Goal: Information Seeking & Learning: Learn about a topic

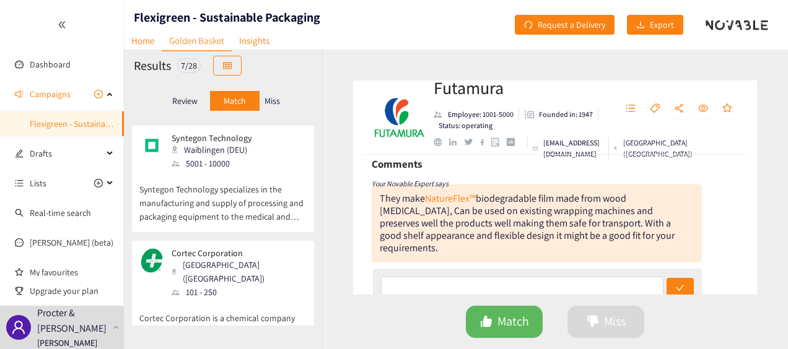
scroll to position [62, 0]
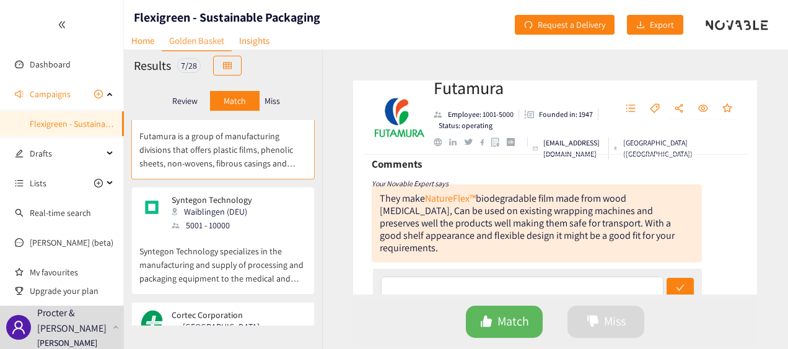
click at [222, 205] on div "Waiblingen (DEU)" at bounding box center [216, 212] width 88 height 14
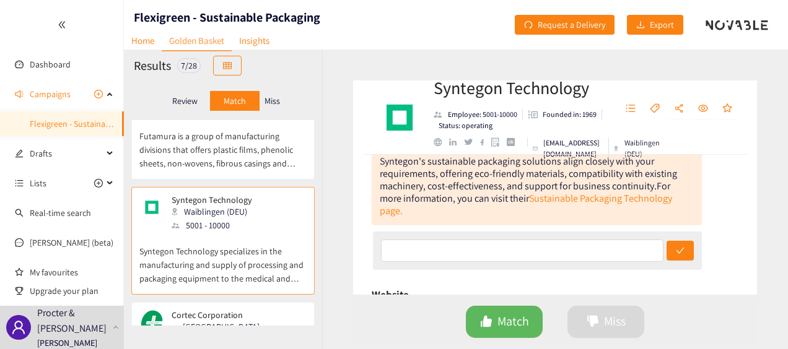
scroll to position [186, 0]
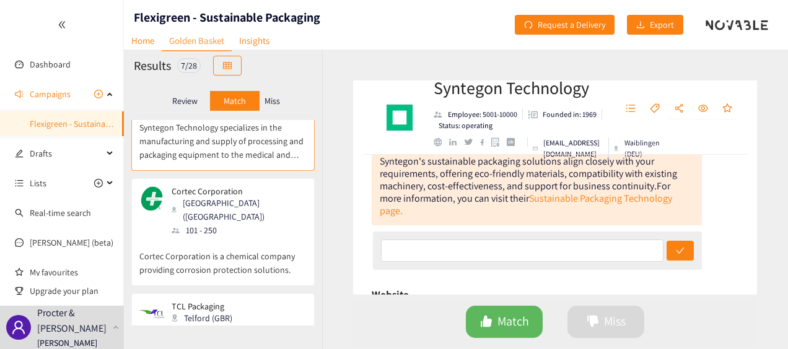
click at [269, 198] on div "Cortec Corporation [GEOGRAPHIC_DATA] ([GEOGRAPHIC_DATA]) 101 - 250" at bounding box center [222, 211] width 167 height 51
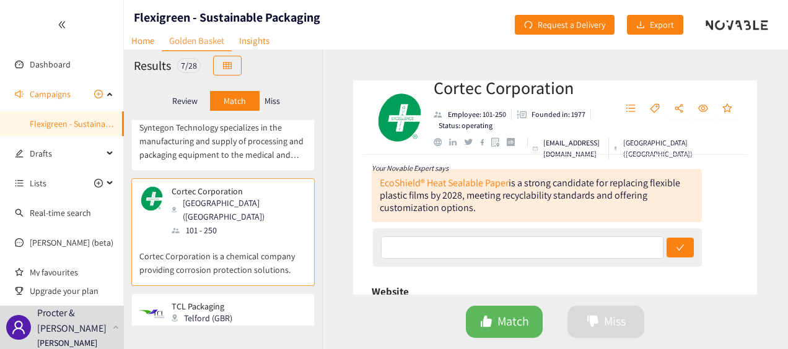
scroll to position [248, 0]
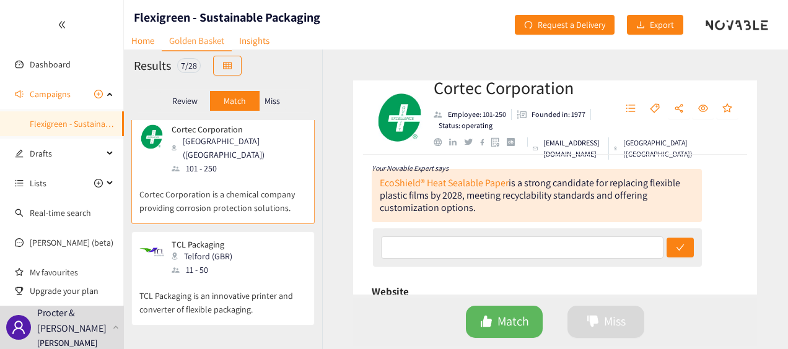
click at [247, 240] on div "TCL Packaging Telford (GBR) 11 - 50" at bounding box center [222, 258] width 167 height 37
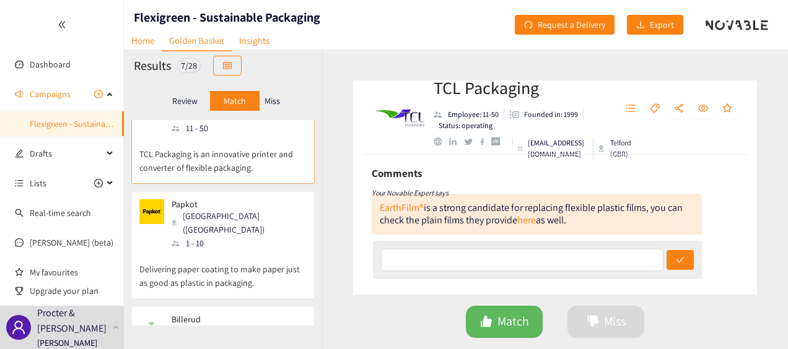
scroll to position [372, 0]
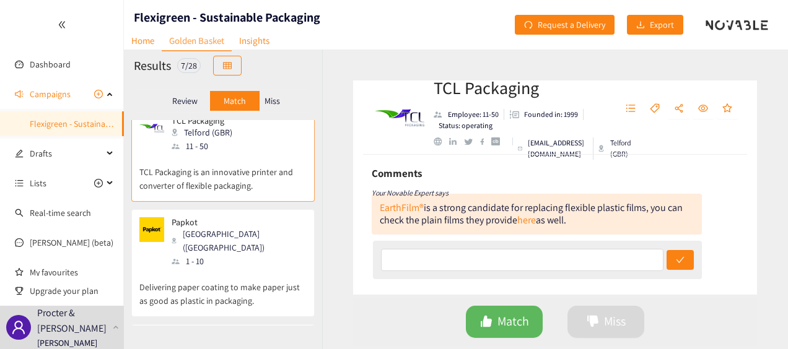
click at [248, 217] on div "Papkot Strasbourg ([GEOGRAPHIC_DATA]) 1 - 10" at bounding box center [222, 242] width 167 height 51
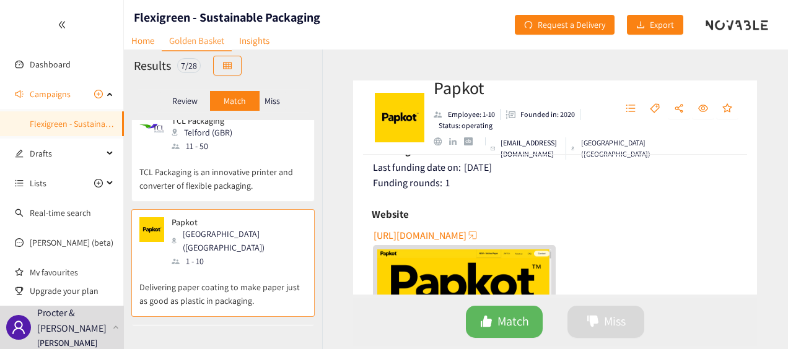
scroll to position [310, 0]
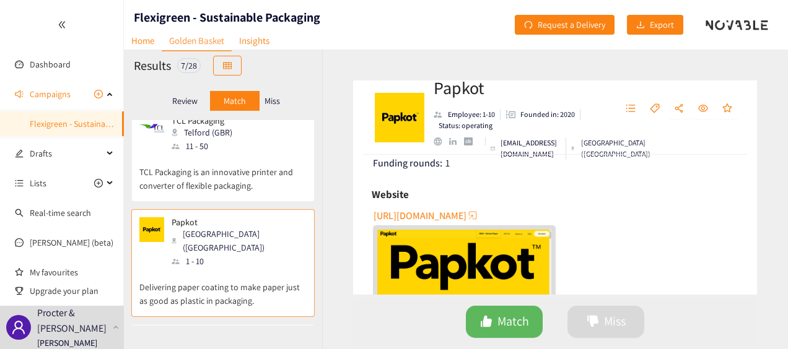
drag, startPoint x: 413, startPoint y: 216, endPoint x: 367, endPoint y: 213, distance: 45.3
click at [367, 213] on div "Decision: [PERSON_NAME] Date: [DATE] Comment: Their clear Vetrino paper could b…" at bounding box center [555, 225] width 404 height 140
drag, startPoint x: 402, startPoint y: 218, endPoint x: 362, endPoint y: 193, distance: 47.3
click at [362, 193] on div "Decision: [PERSON_NAME] Date: [DATE] Comment: Their clear Vetrino paper could b…" at bounding box center [555, 225] width 404 height 140
drag, startPoint x: 439, startPoint y: 216, endPoint x: 374, endPoint y: 198, distance: 66.9
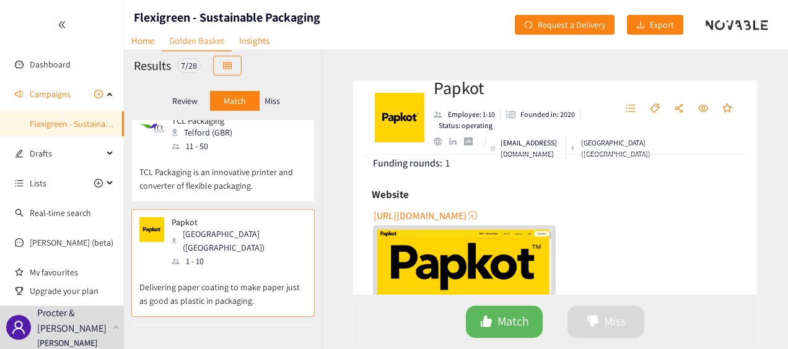
click at [374, 198] on h6 "Website" at bounding box center [390, 194] width 37 height 19
click at [434, 216] on span "[URL][DOMAIN_NAME]" at bounding box center [420, 215] width 93 height 15
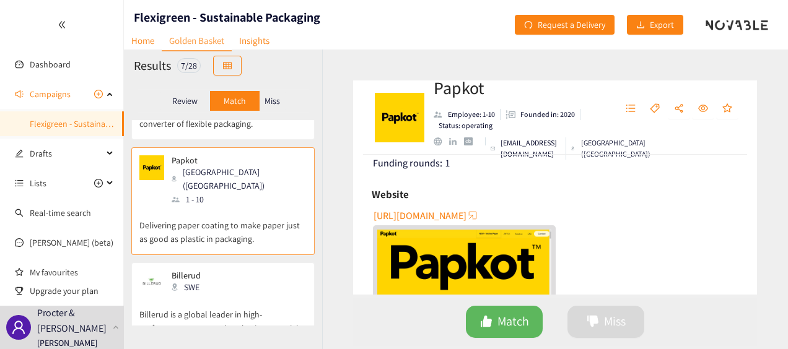
scroll to position [496, 0]
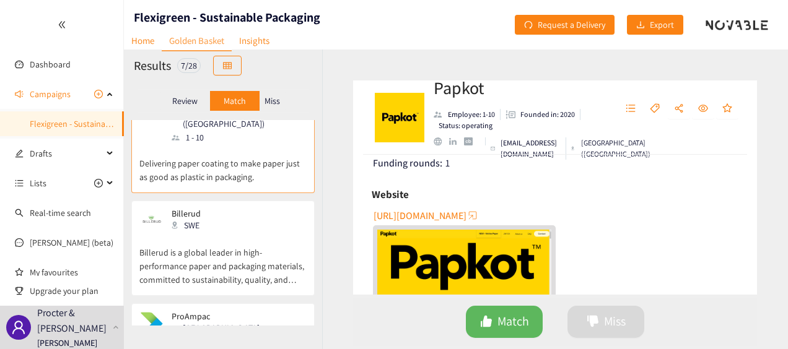
click at [245, 209] on div "Billerud SWE" at bounding box center [222, 221] width 167 height 25
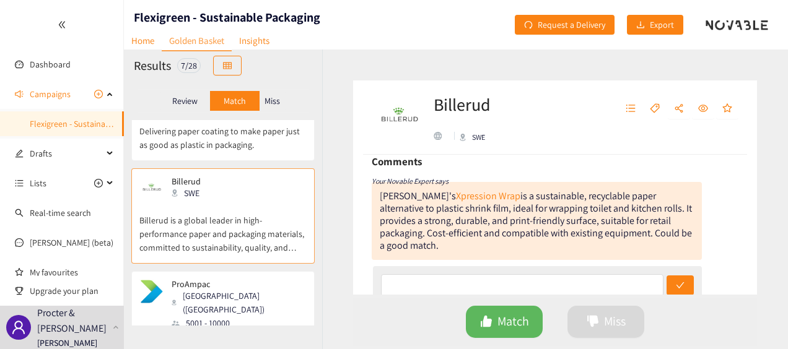
scroll to position [545, 0]
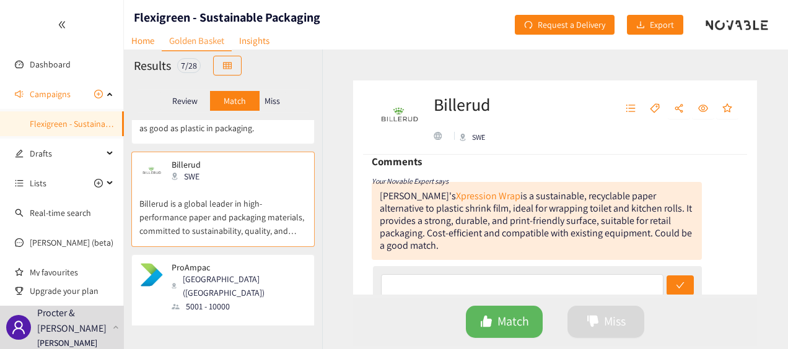
click at [255, 263] on div "ProAmpac [GEOGRAPHIC_DATA] ([GEOGRAPHIC_DATA]) 5001 - 10000" at bounding box center [222, 288] width 167 height 51
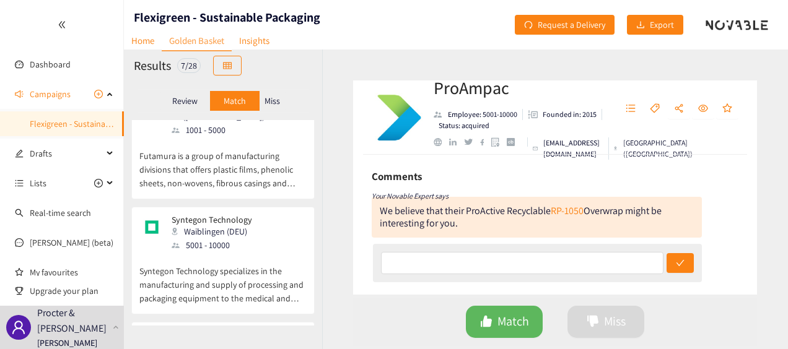
scroll to position [0, 0]
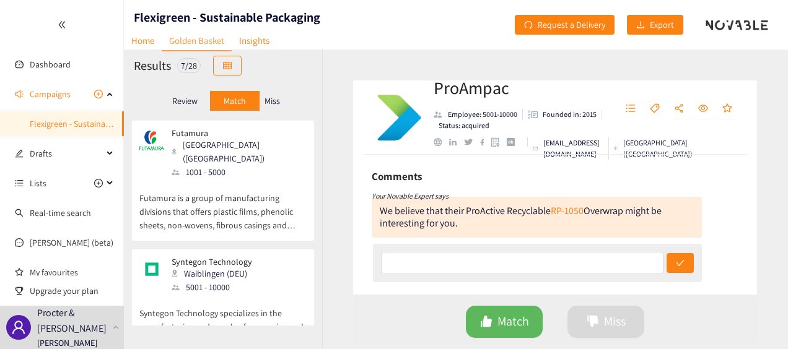
click at [180, 99] on p "Review" at bounding box center [184, 101] width 25 height 10
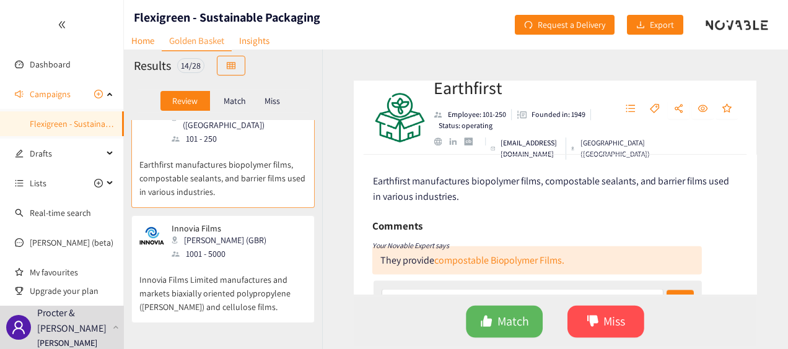
scroll to position [62, 0]
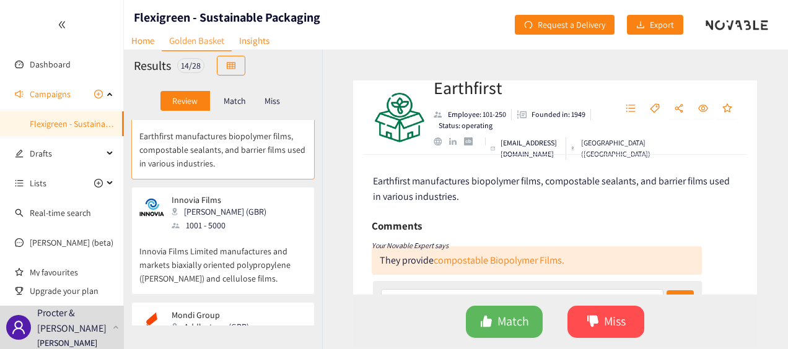
click at [253, 209] on div "Innovia Films [PERSON_NAME] (GBR) 1001 - 5000" at bounding box center [222, 213] width 167 height 37
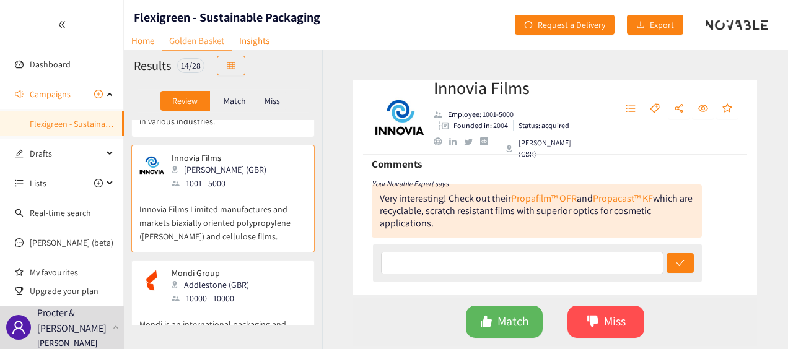
scroll to position [124, 0]
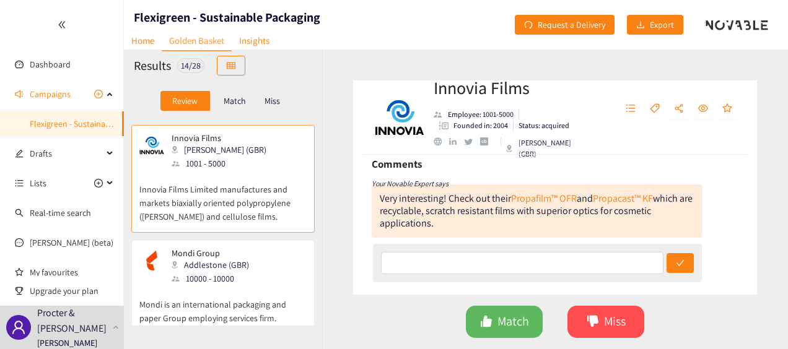
click at [252, 263] on div "Mondi Group Addlestone (GBR) 10000 - 10000" at bounding box center [222, 266] width 167 height 37
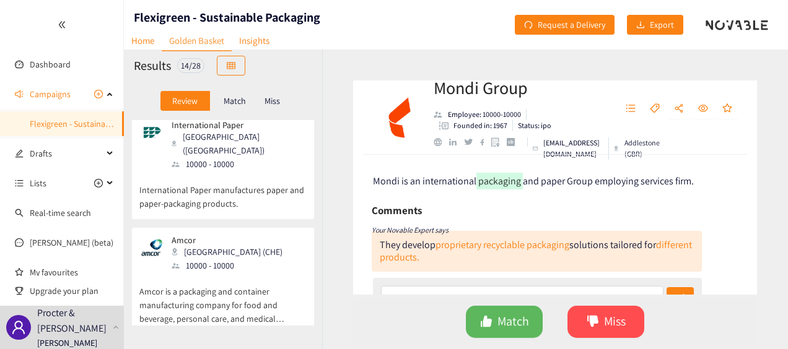
scroll to position [372, 0]
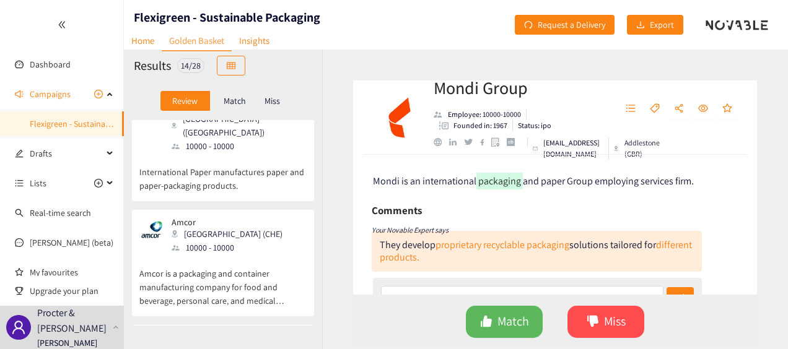
click at [248, 217] on div "Amcor Zürich (CHE) 10000 - 10000" at bounding box center [222, 235] width 167 height 37
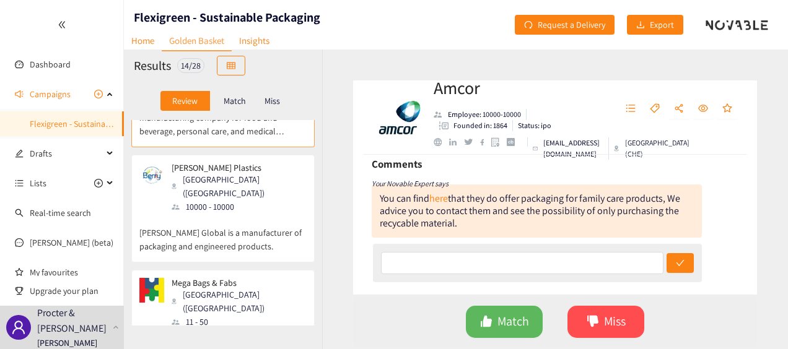
scroll to position [558, 0]
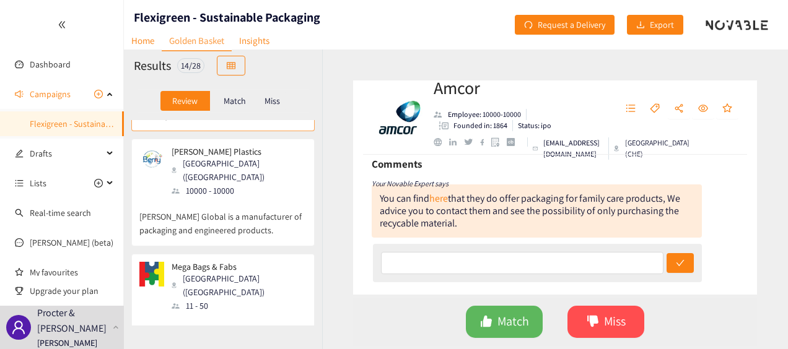
click at [242, 262] on div "Mega Bags & Fabs [GEOGRAPHIC_DATA] ([GEOGRAPHIC_DATA]) 11 - 50" at bounding box center [222, 287] width 167 height 51
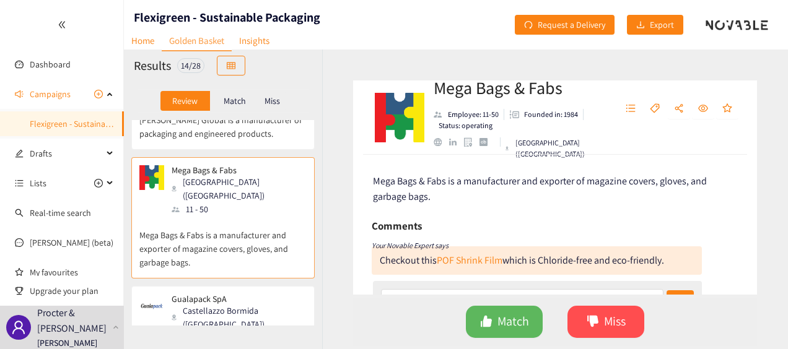
scroll to position [682, 0]
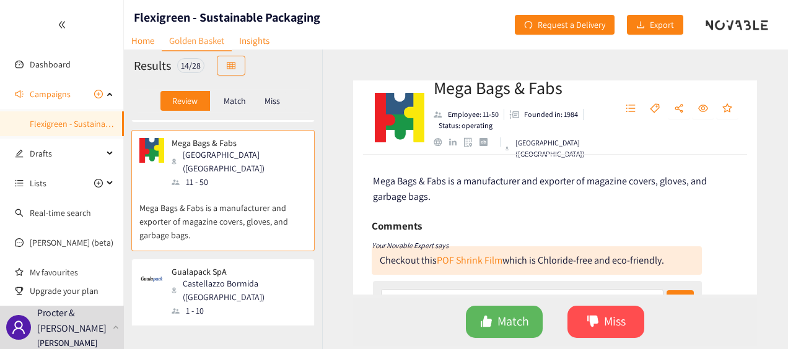
click at [253, 304] on div "1 - 10" at bounding box center [239, 311] width 134 height 14
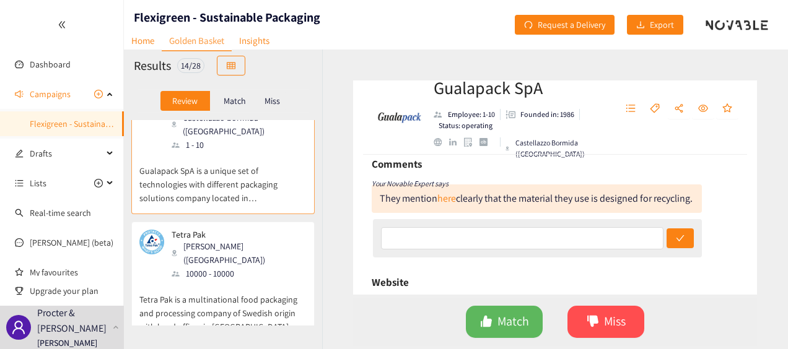
scroll to position [867, 0]
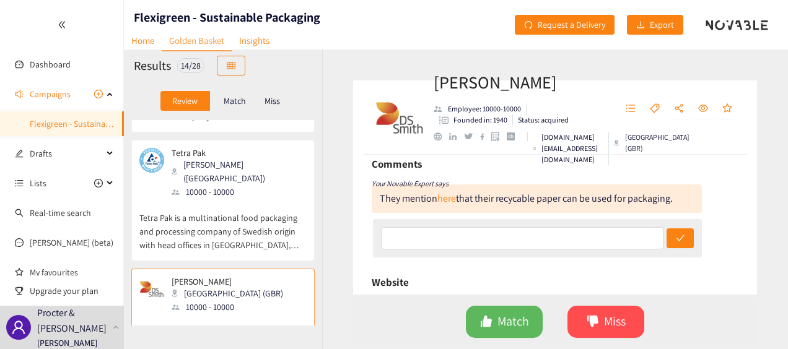
scroll to position [991, 0]
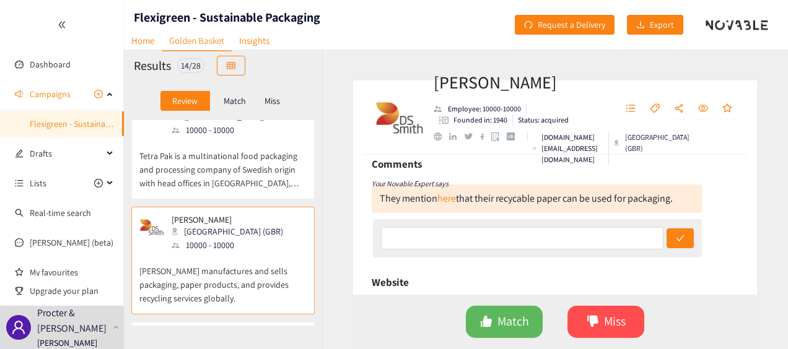
click at [257, 330] on div "The Better Packaging [GEOGRAPHIC_DATA] (NZL) 11 - 50" at bounding box center [222, 348] width 167 height 37
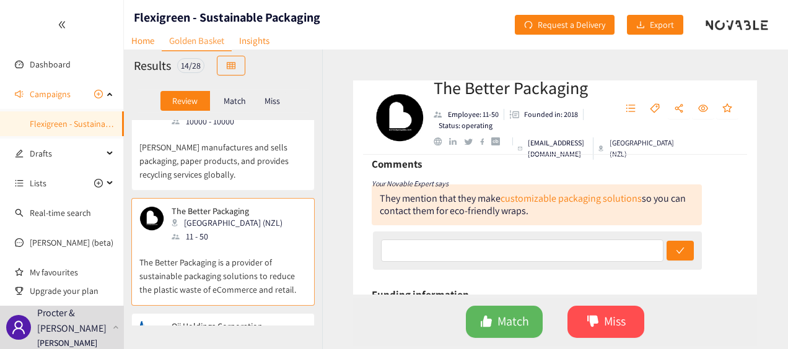
scroll to position [1177, 0]
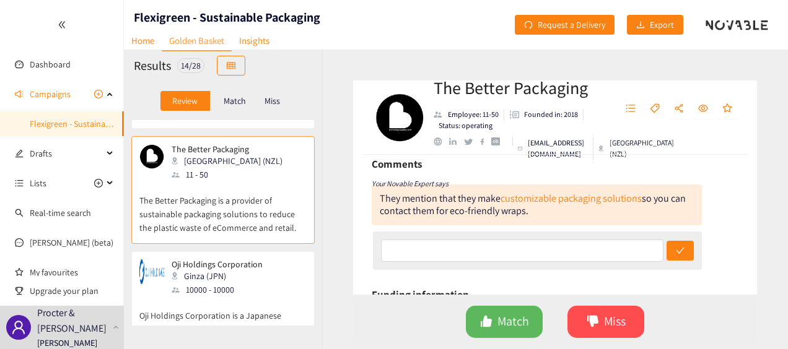
click at [254, 283] on div "10000 - 10000" at bounding box center [221, 290] width 99 height 14
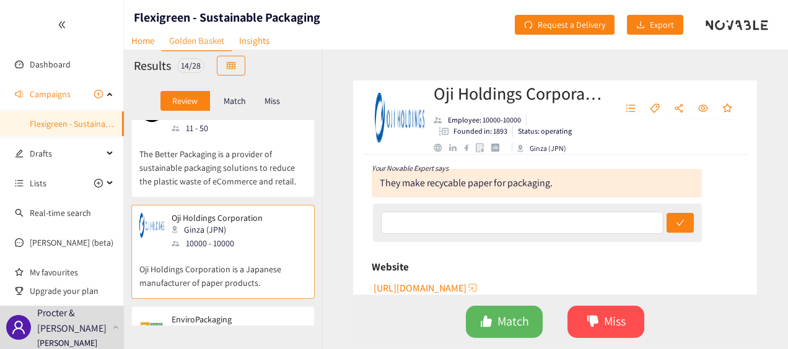
scroll to position [1223, 0]
click at [253, 315] on div "EnviroPackaging Brea ([GEOGRAPHIC_DATA]) 51 - 100" at bounding box center [222, 333] width 167 height 37
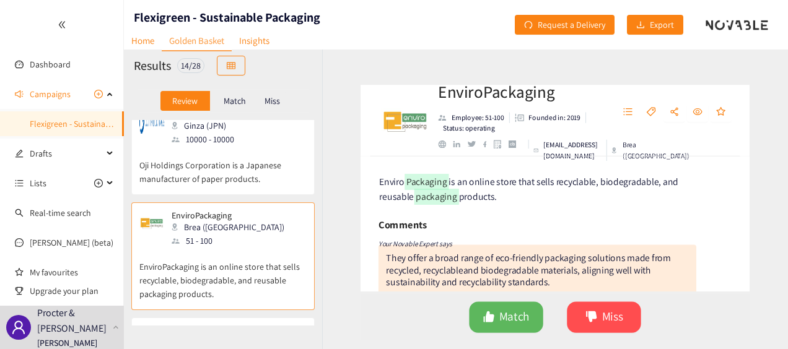
scroll to position [1347, 0]
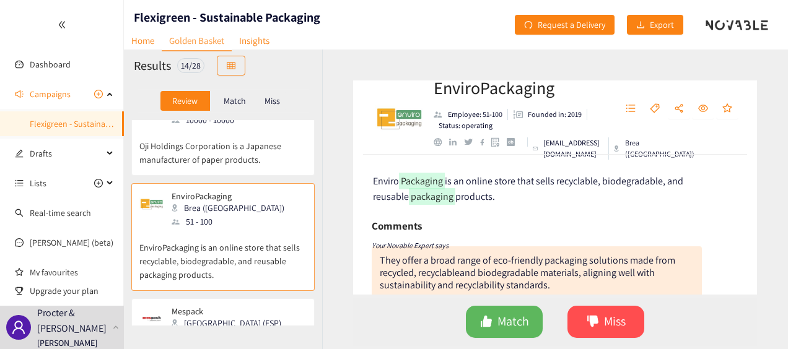
click at [263, 307] on div "Mespack Barcelona (ESP) 51 - 100" at bounding box center [222, 325] width 167 height 37
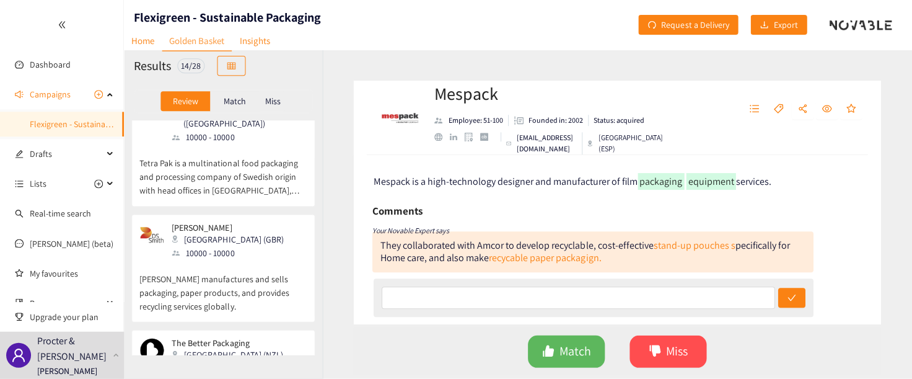
scroll to position [991, 0]
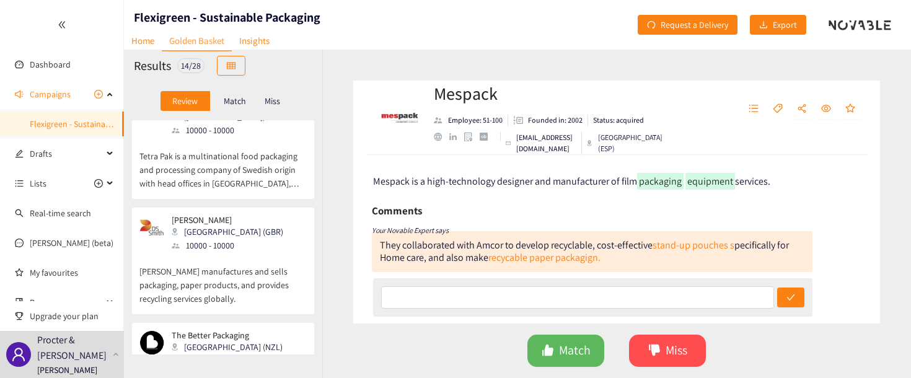
click at [231, 239] on div "10000 - 10000" at bounding box center [231, 246] width 119 height 14
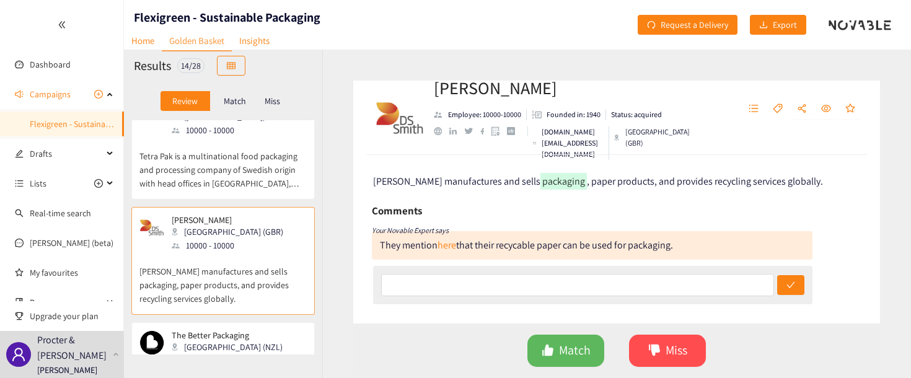
click at [239, 104] on p "Match" at bounding box center [235, 101] width 22 height 10
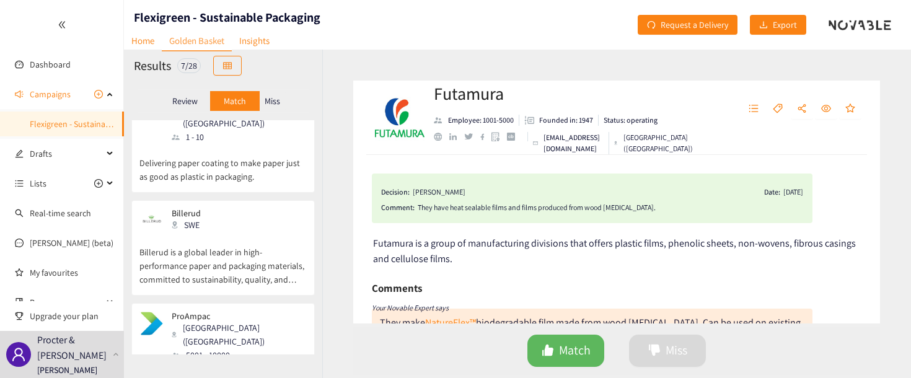
scroll to position [519, 0]
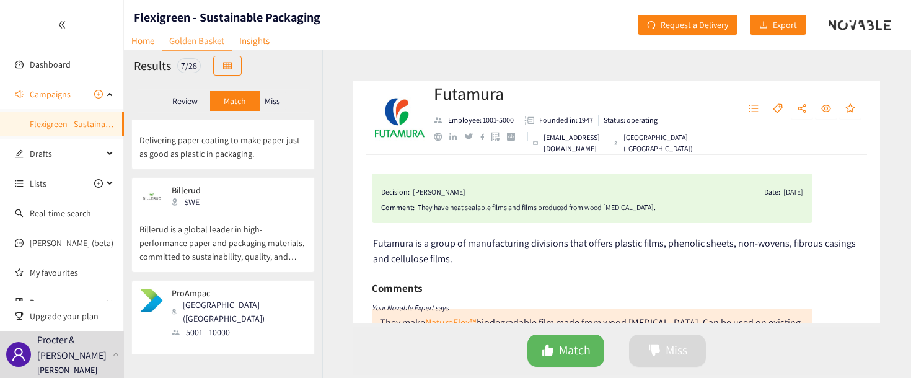
click at [892, 136] on div "Futamura Employee: 1001-5000 Founded in: 1947 Status: operating [EMAIL_ADDRESS]…" at bounding box center [616, 214] width 589 height 328
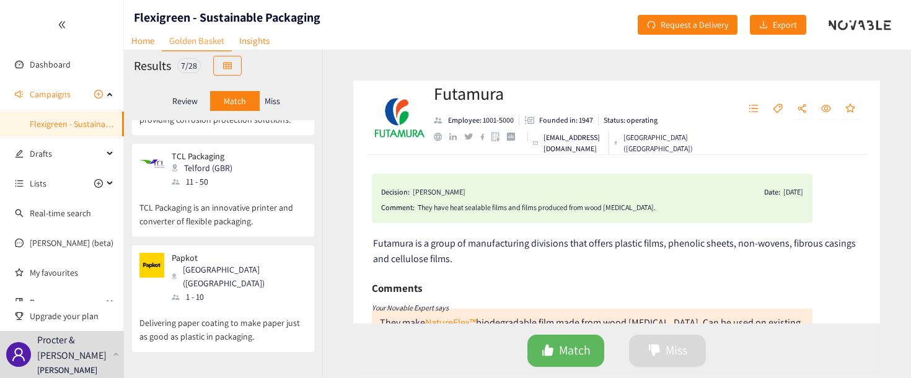
scroll to position [333, 0]
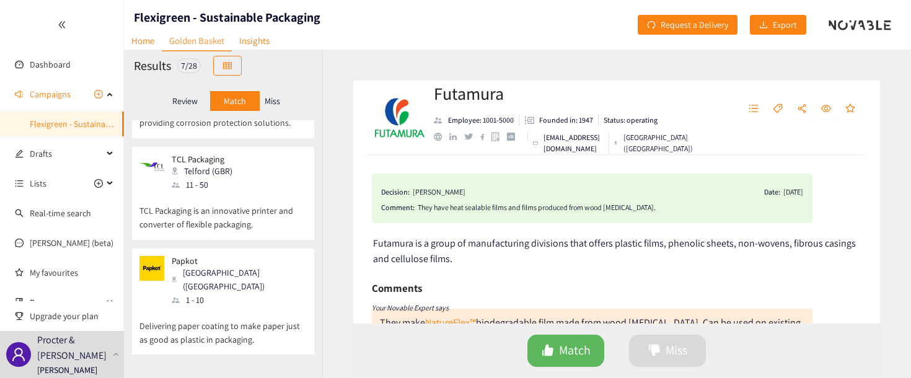
click at [236, 293] on div "1 - 10" at bounding box center [239, 300] width 134 height 14
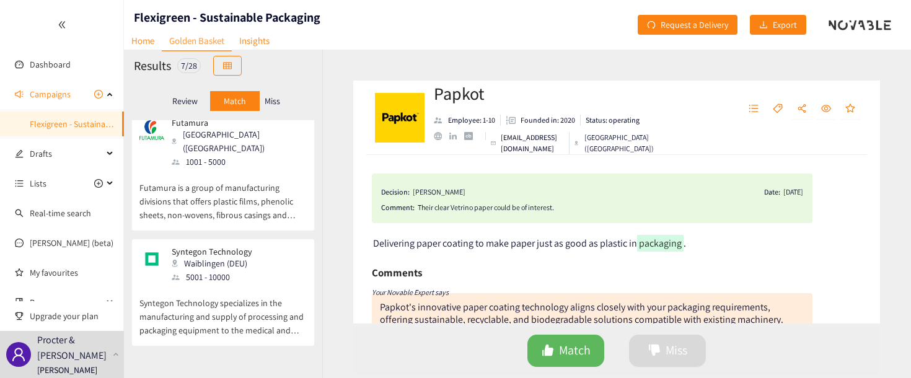
scroll to position [0, 0]
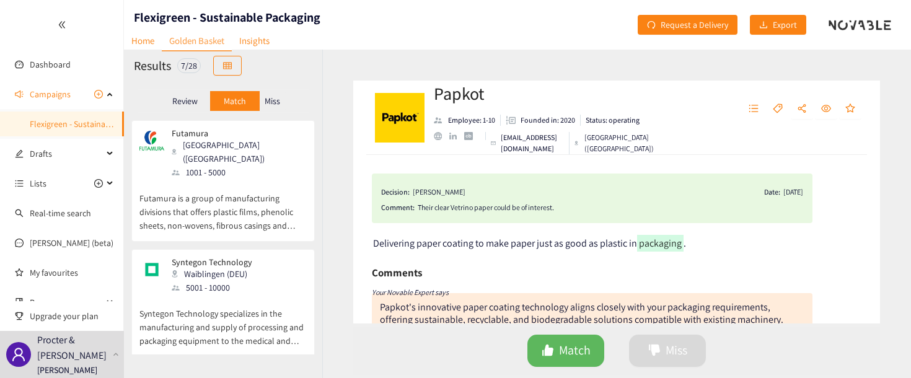
click at [182, 103] on p "Review" at bounding box center [184, 101] width 25 height 10
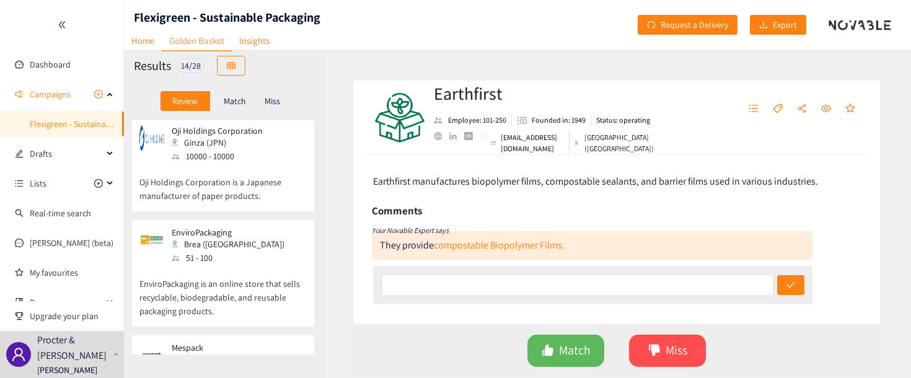
scroll to position [1325, 0]
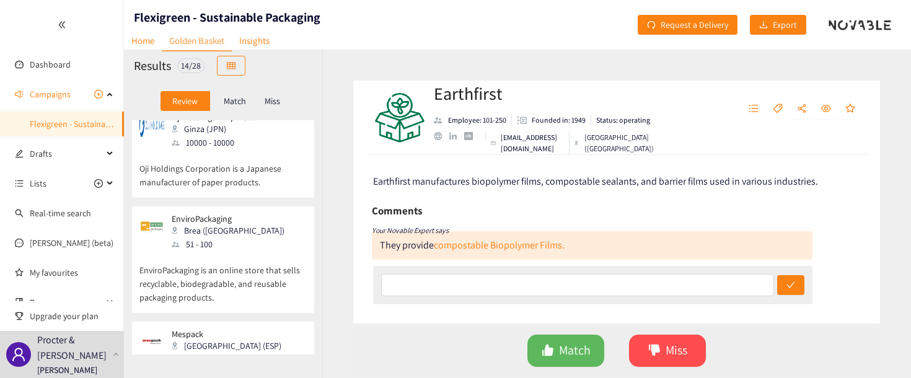
click at [229, 108] on div "Match" at bounding box center [235, 101] width 50 height 20
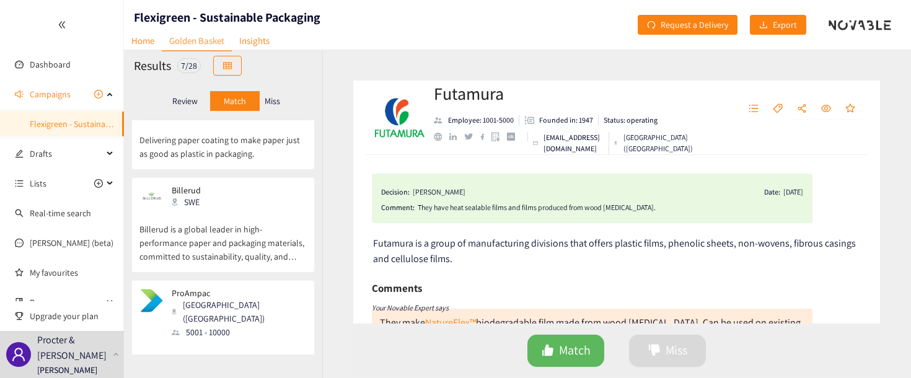
click at [191, 102] on p "Review" at bounding box center [184, 101] width 25 height 10
